Goal: Check status: Check status

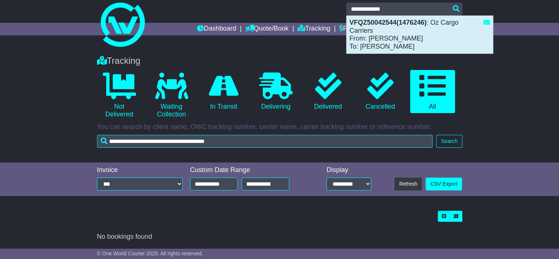
click at [409, 38] on div "VFQZ50042544(1476246) : Oz Cargo Carriers From: Glenn To: Stephen Clancy-Rea" at bounding box center [420, 35] width 146 height 38
type input "**********"
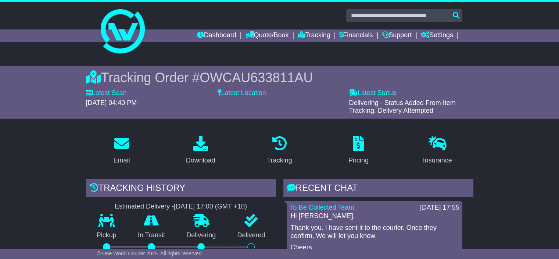
click at [234, 79] on span "OWCAU633811AU" at bounding box center [256, 77] width 113 height 15
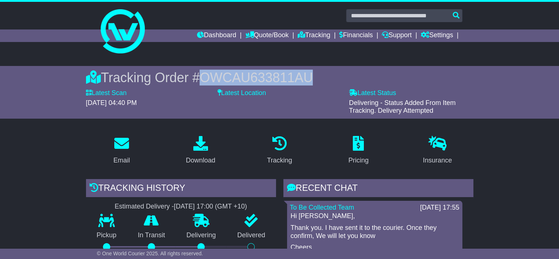
click at [234, 79] on span "OWCAU633811AU" at bounding box center [256, 77] width 113 height 15
copy span "OWCAU633811AU"
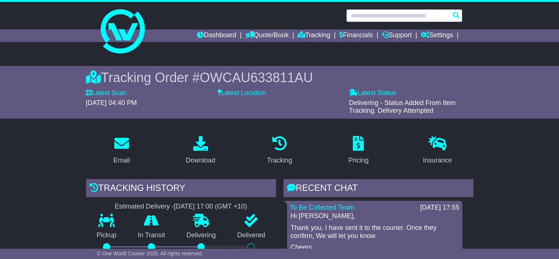
click at [389, 14] on input "text" at bounding box center [404, 15] width 116 height 13
paste input "**********"
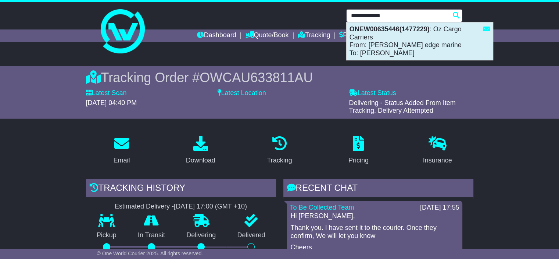
click at [384, 45] on div "ONEW00635446(1477229) : Oz Cargo Carriers From: Liam edge marine To: wade frazer" at bounding box center [420, 41] width 146 height 38
type input "**********"
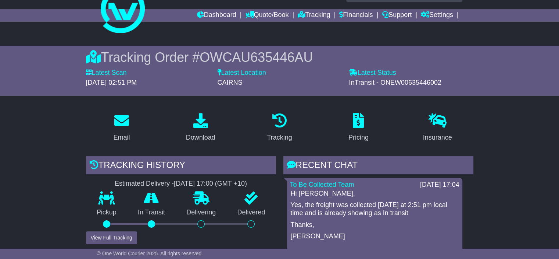
scroll to position [8, 0]
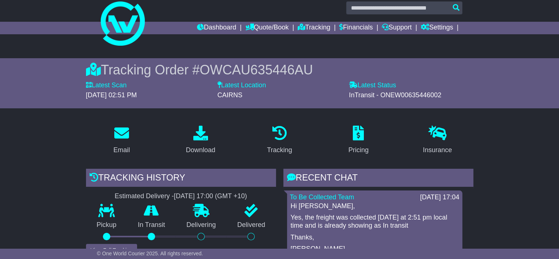
click at [267, 61] on div "Tracking Order # OWCAU635446AU Latest Scan 19 August 2025 - 02:51 PM Latest Sta…" at bounding box center [279, 83] width 373 height 50
click at [267, 67] on span "OWCAU635446AU" at bounding box center [256, 69] width 113 height 15
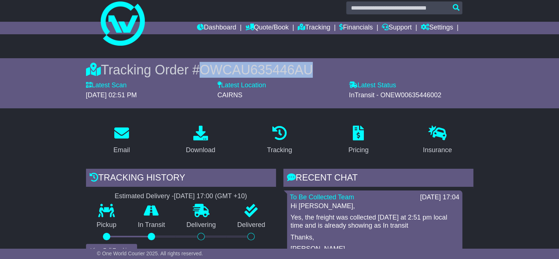
click at [267, 67] on span "OWCAU635446AU" at bounding box center [256, 69] width 113 height 15
copy span "OWCAU635446AU"
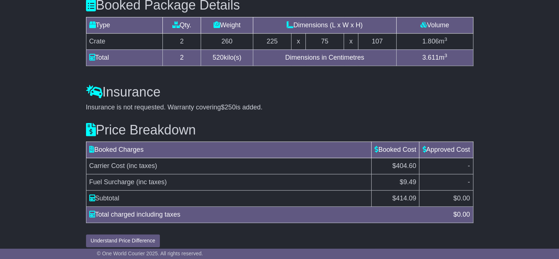
scroll to position [642, 0]
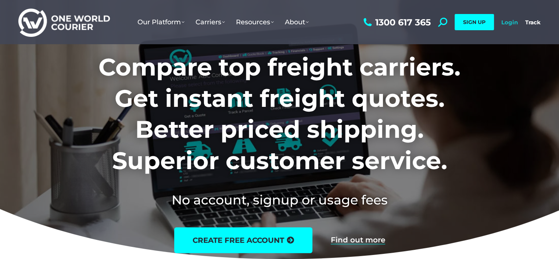
click at [512, 22] on link "Login" at bounding box center [510, 22] width 17 height 7
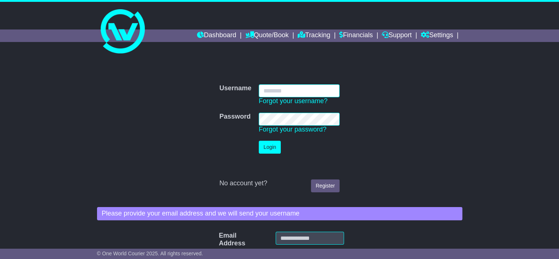
type input "**********"
click at [271, 147] on button "Login" at bounding box center [270, 146] width 22 height 13
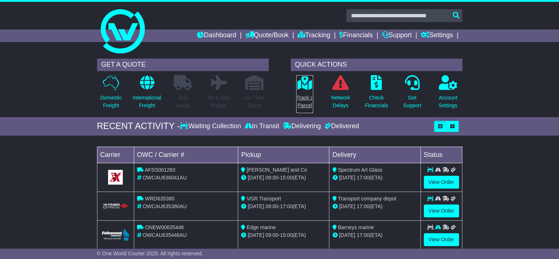
click at [306, 101] on p "Track a Parcel" at bounding box center [304, 101] width 17 height 15
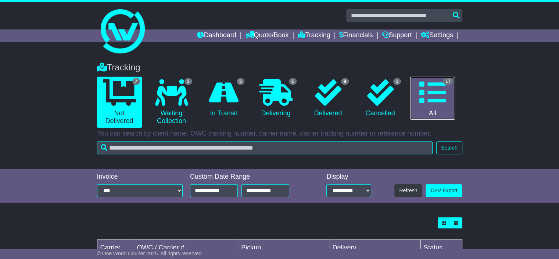
click at [424, 103] on icon at bounding box center [433, 92] width 26 height 26
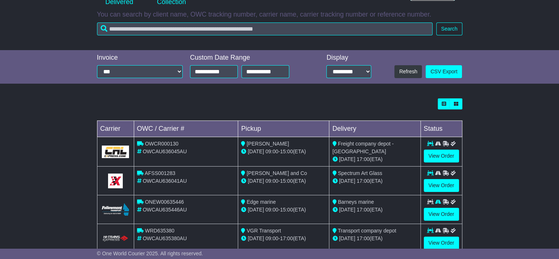
scroll to position [119, 0]
click at [435, 187] on link "View Order" at bounding box center [441, 184] width 35 height 13
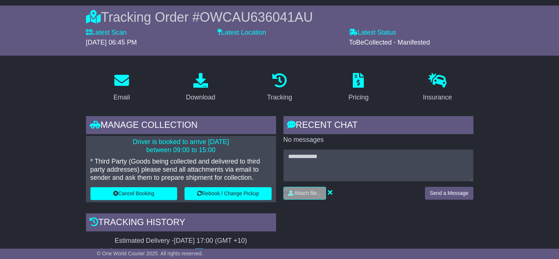
scroll to position [60, 0]
click at [250, 22] on span "OWCAU636041AU" at bounding box center [256, 17] width 113 height 15
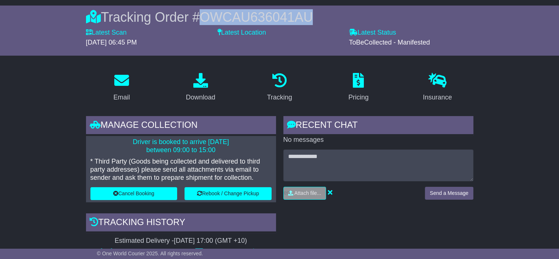
click at [250, 22] on span "OWCAU636041AU" at bounding box center [256, 17] width 113 height 15
copy span "OWCAU636041AU"
